Goal: Task Accomplishment & Management: Use online tool/utility

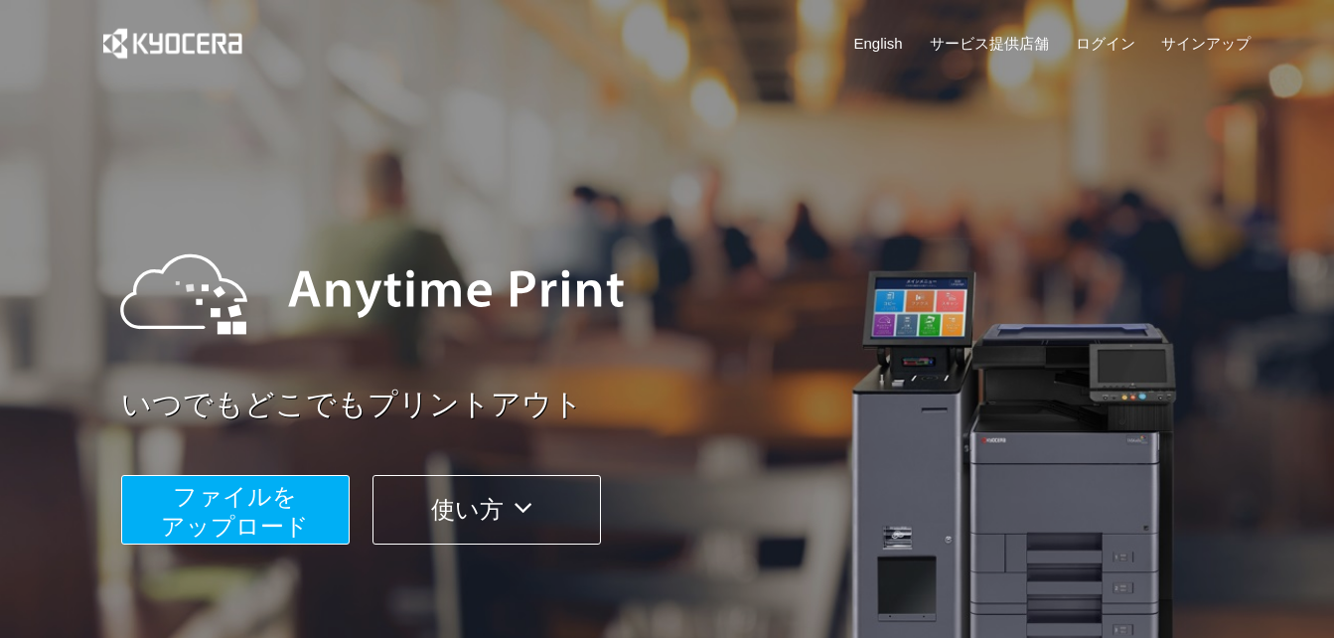
click at [233, 516] on span "ファイルを ​​アップロード" at bounding box center [235, 511] width 148 height 57
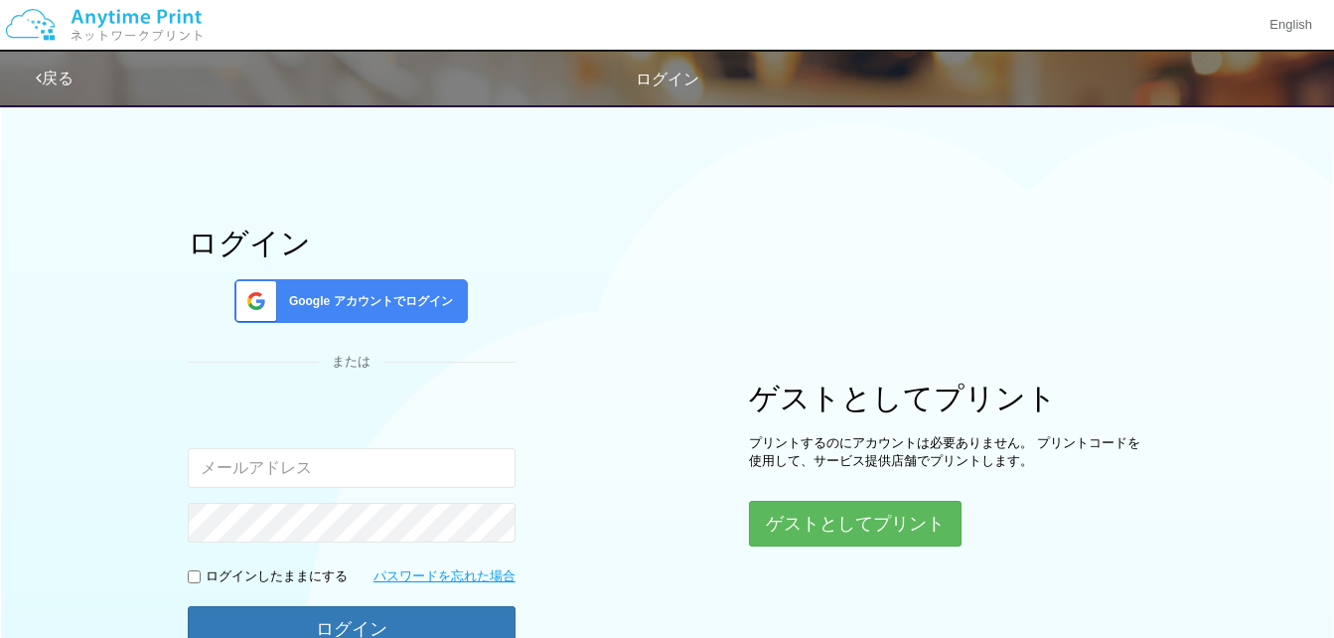
click at [437, 288] on div "Google アカウントでログイン" at bounding box center [350, 301] width 233 height 44
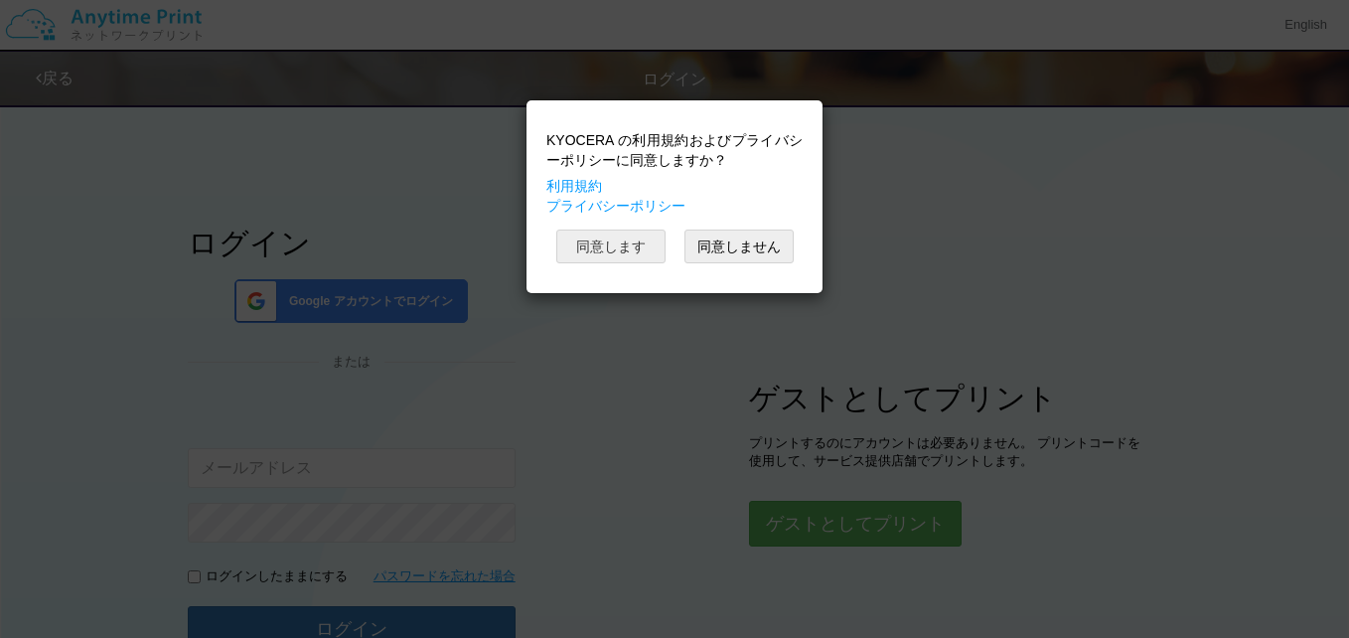
click at [649, 249] on button "同意します" at bounding box center [610, 246] width 109 height 34
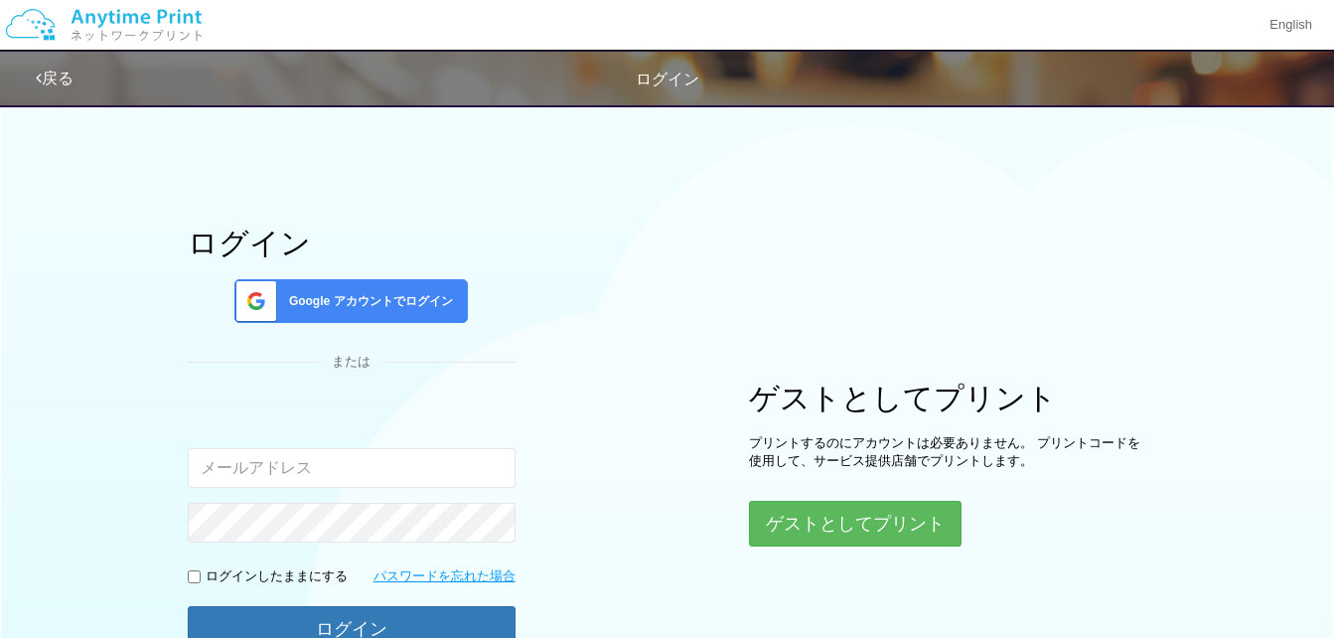
click at [1157, 198] on div "ログイン Google アカウントでログイン または 入力されたメールアドレスまたはパスワードが正しくありません。 ログインしたままにする パスワードを忘れた…" at bounding box center [668, 396] width 1192 height 607
click at [877, 525] on button "ゲストとしてプリント" at bounding box center [854, 524] width 211 height 44
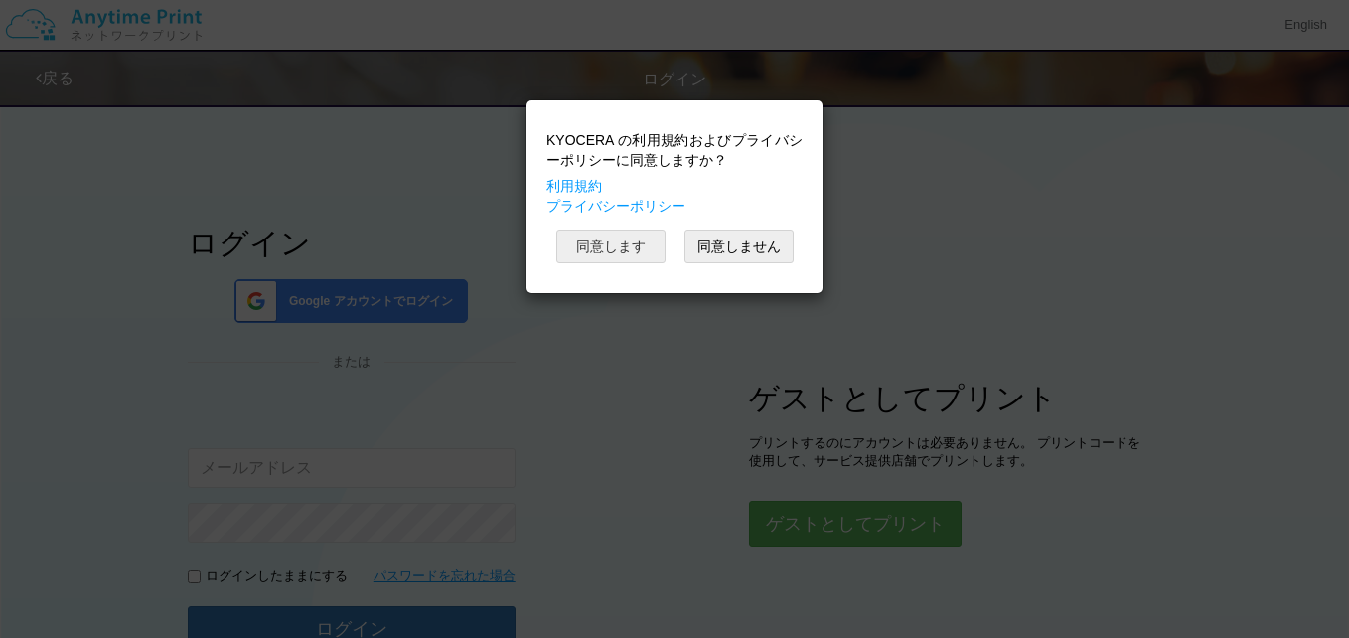
click at [590, 243] on button "同意します" at bounding box center [610, 246] width 109 height 34
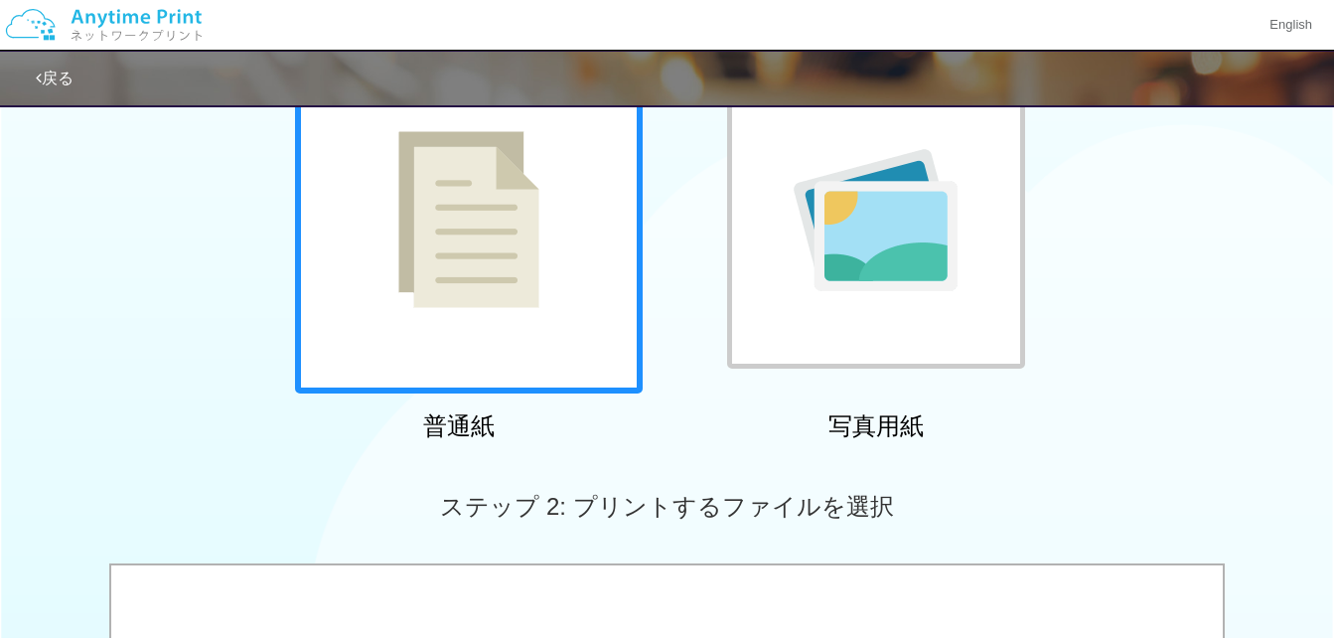
scroll to position [180, 0]
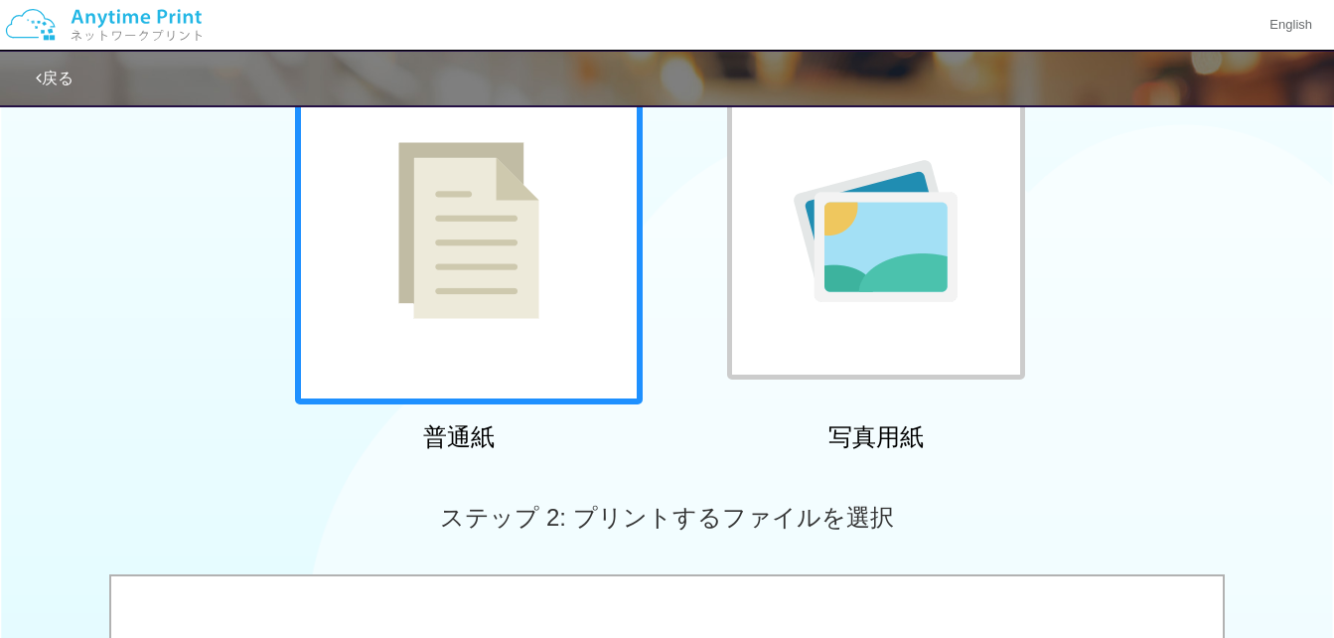
click at [902, 264] on img at bounding box center [876, 231] width 164 height 142
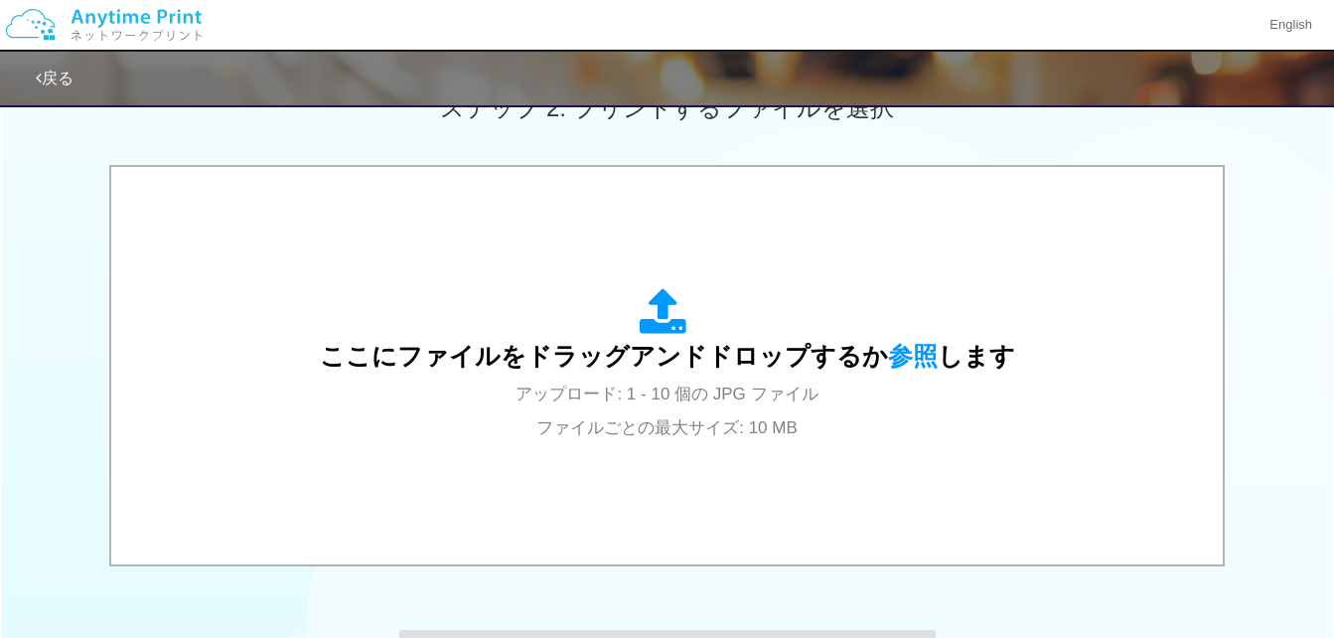
scroll to position [726, 0]
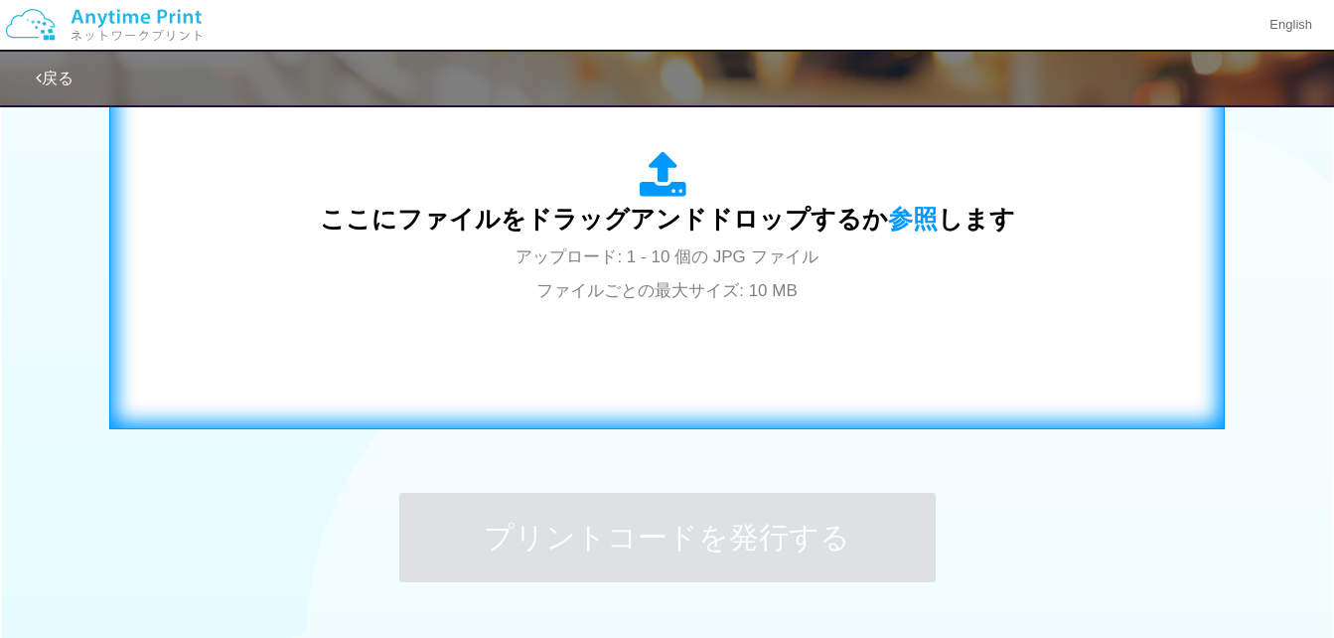
click at [704, 228] on span "ここにファイルをドラッグアンドドロップするか 参照 します" at bounding box center [667, 219] width 695 height 28
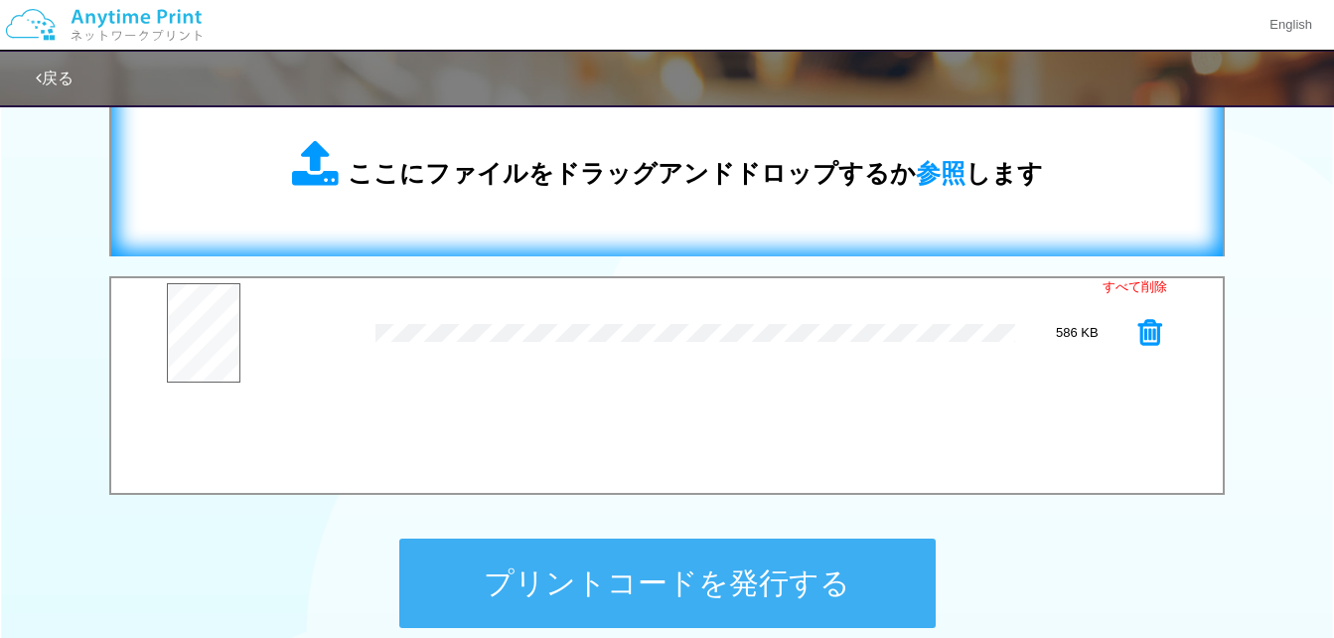
scroll to position [713, 0]
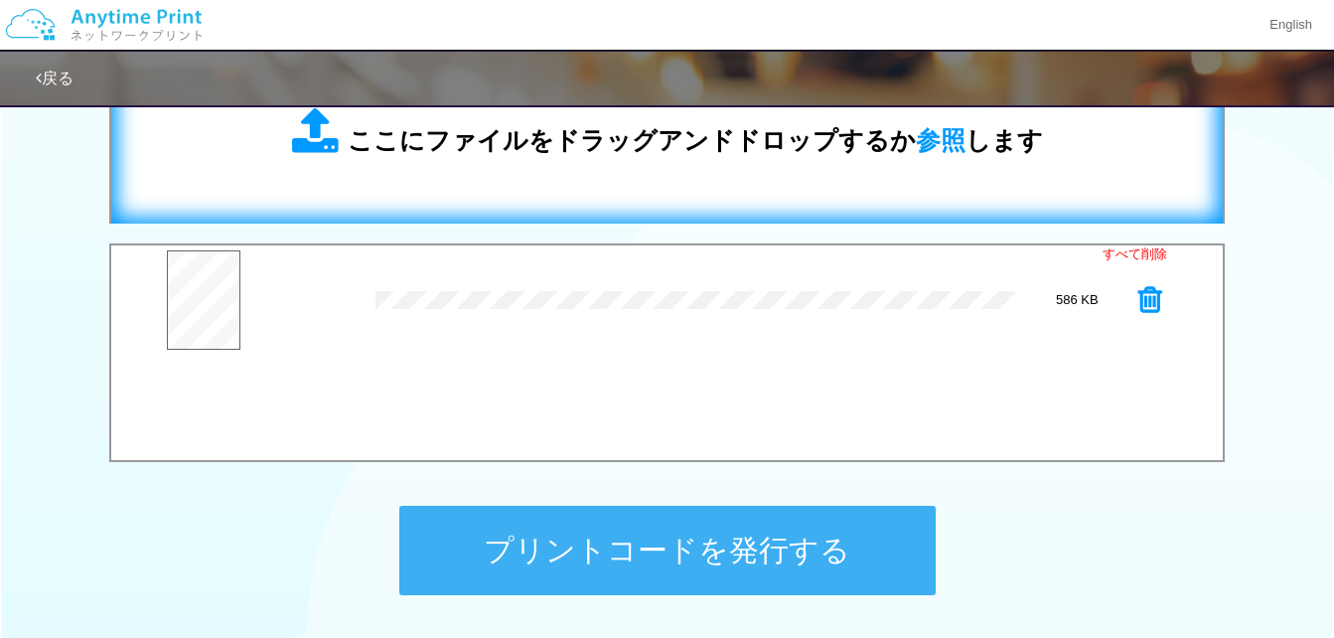
click at [800, 553] on button "プリントコードを発行する" at bounding box center [667, 550] width 536 height 89
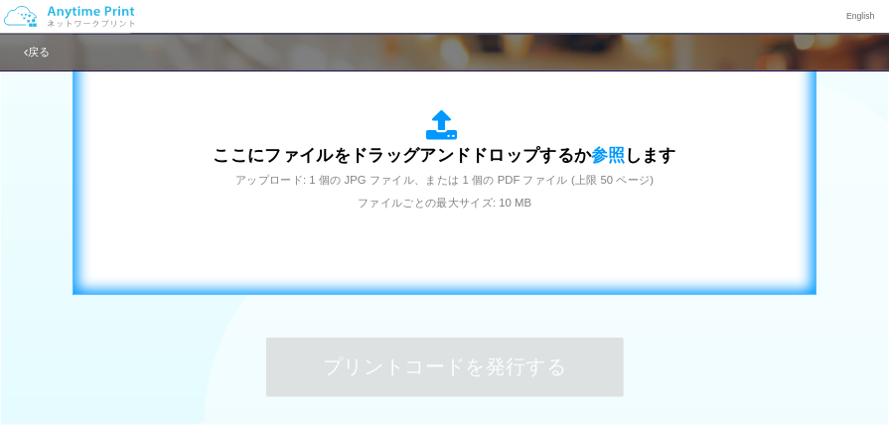
scroll to position [0, 0]
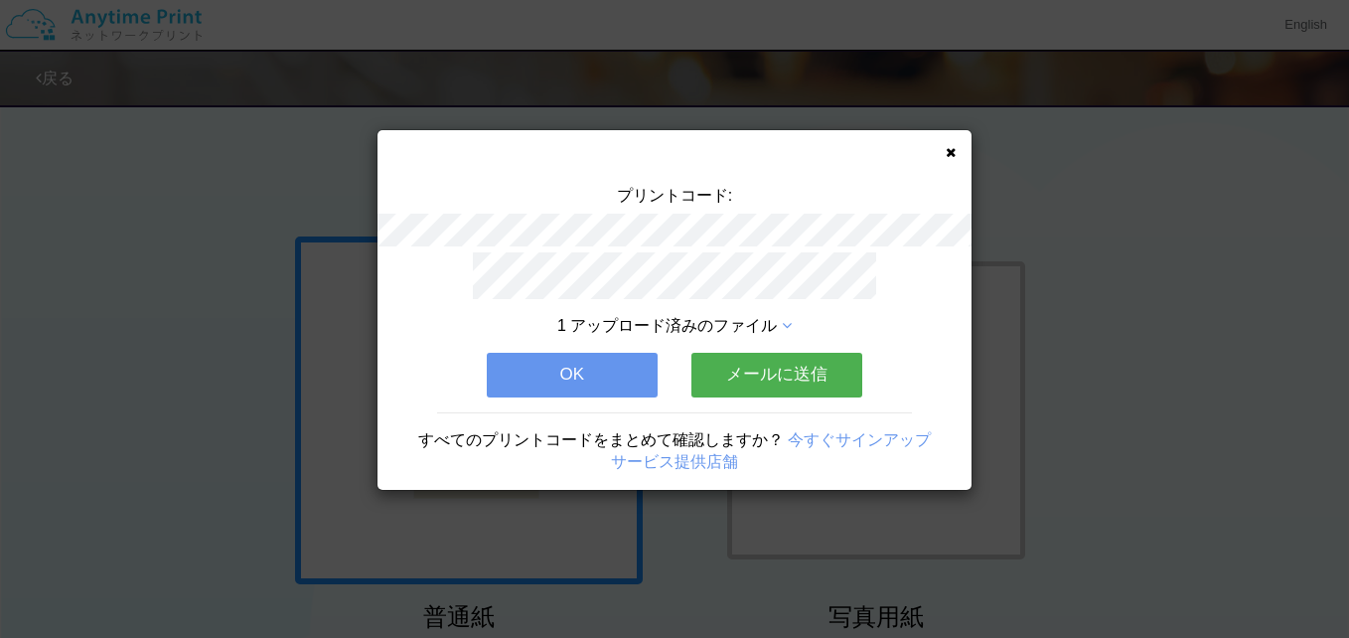
click at [780, 367] on button "メールに送信" at bounding box center [776, 375] width 171 height 44
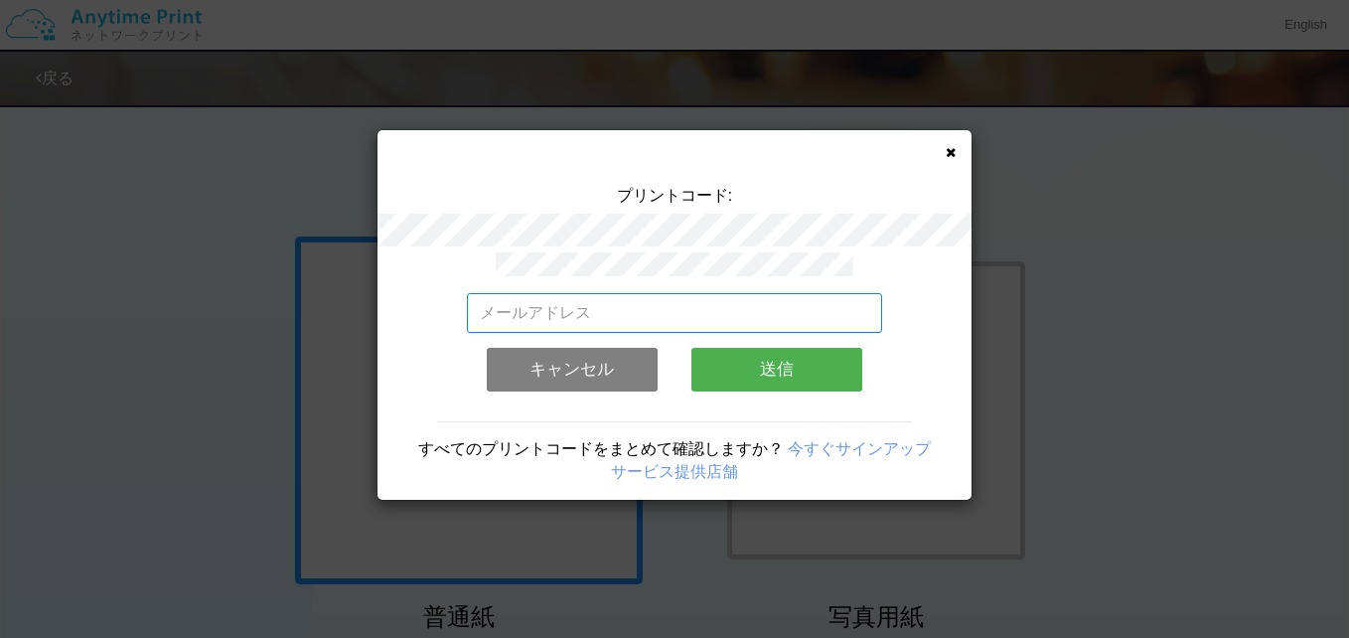
click at [633, 297] on input "email" at bounding box center [675, 313] width 416 height 40
type input "rutileworld@yahoo.co.jp"
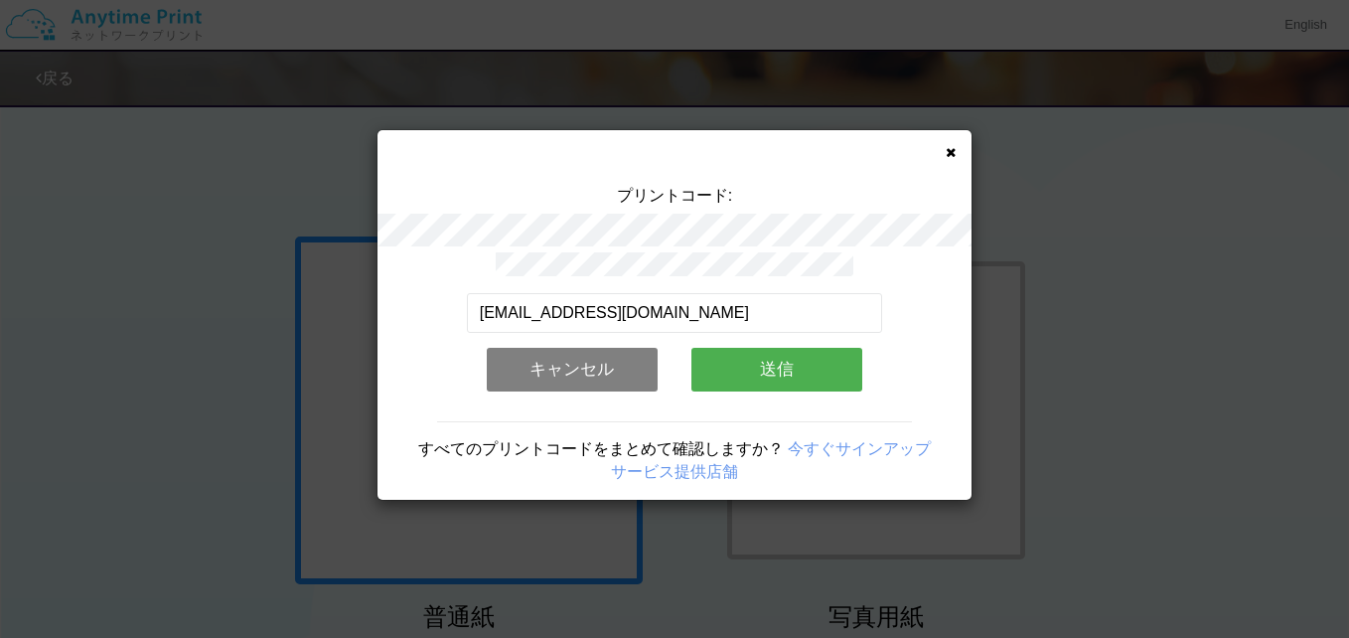
click at [788, 367] on button "送信" at bounding box center [776, 370] width 171 height 44
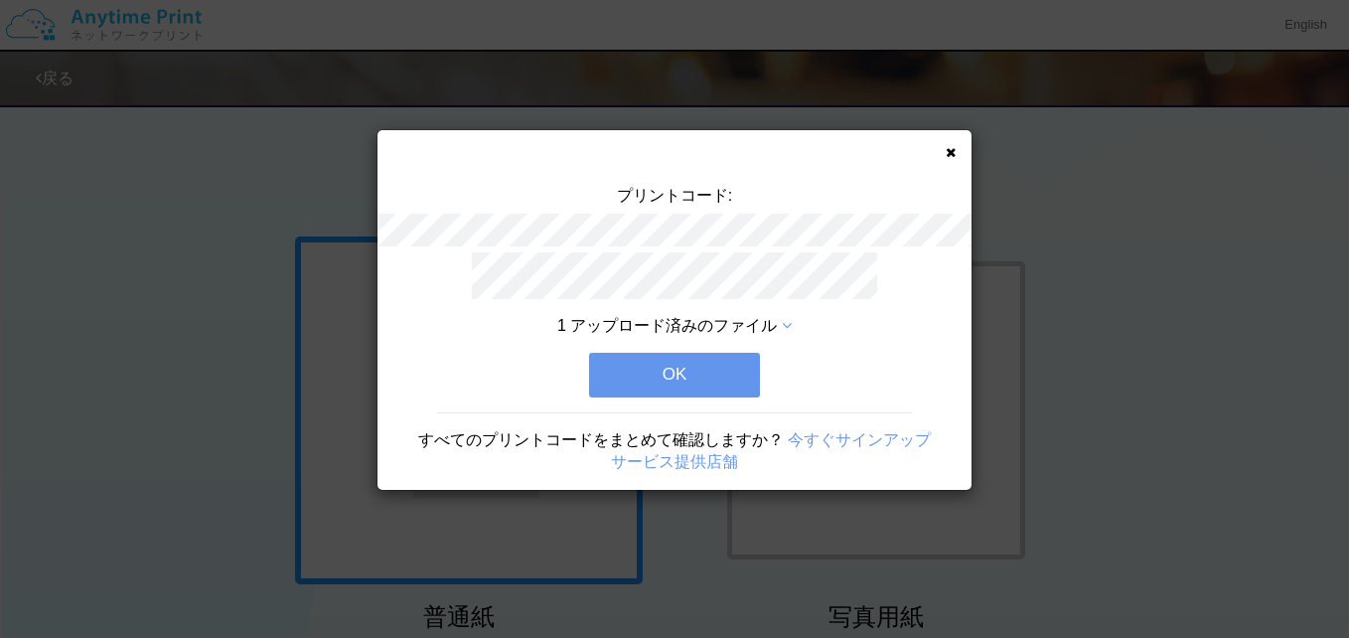
click at [728, 357] on button "OK" at bounding box center [674, 375] width 171 height 44
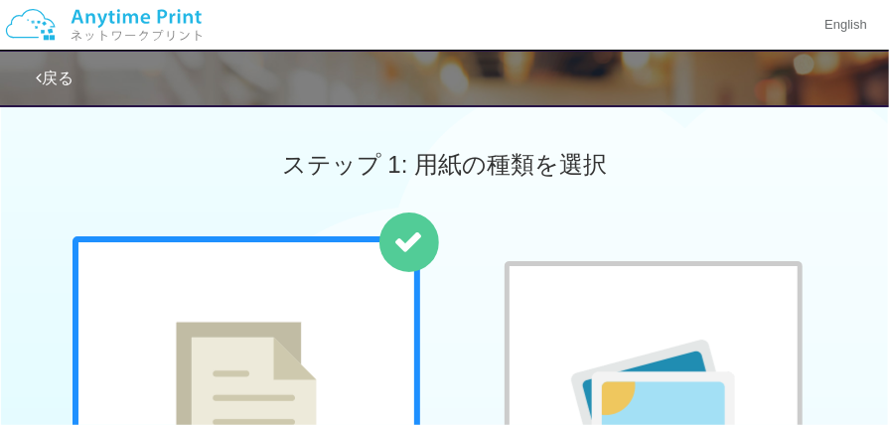
click at [59, 73] on link "戻る" at bounding box center [55, 78] width 38 height 17
